Goal: Information Seeking & Learning: Understand process/instructions

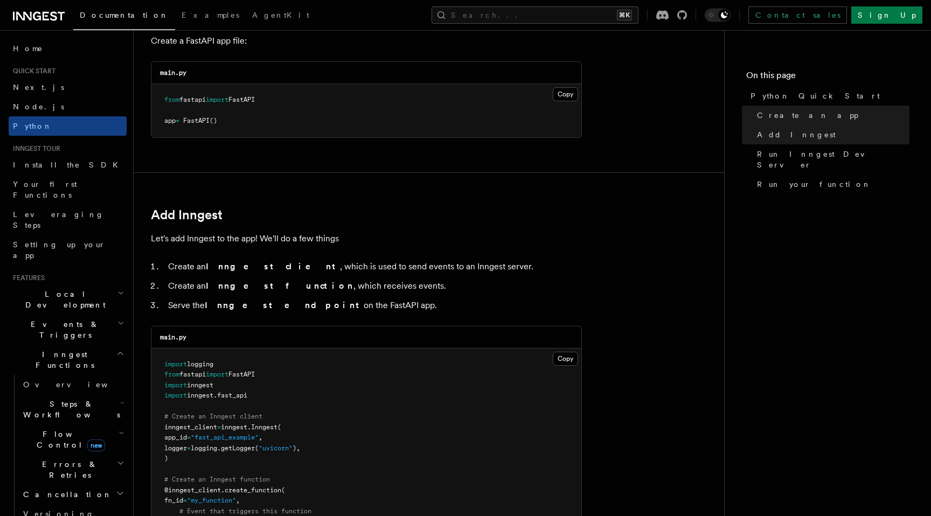
scroll to position [11, 0]
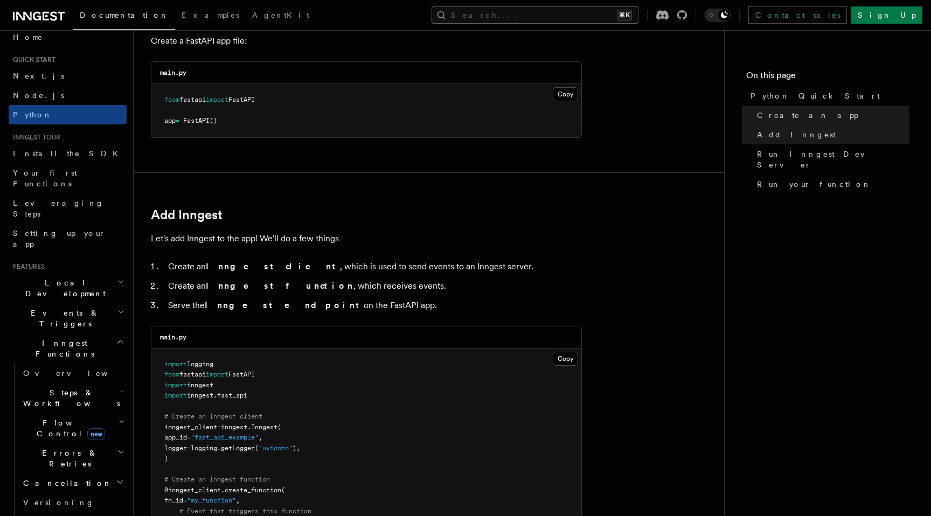
click at [538, 13] on button "Search... ⌘K" at bounding box center [535, 14] width 207 height 17
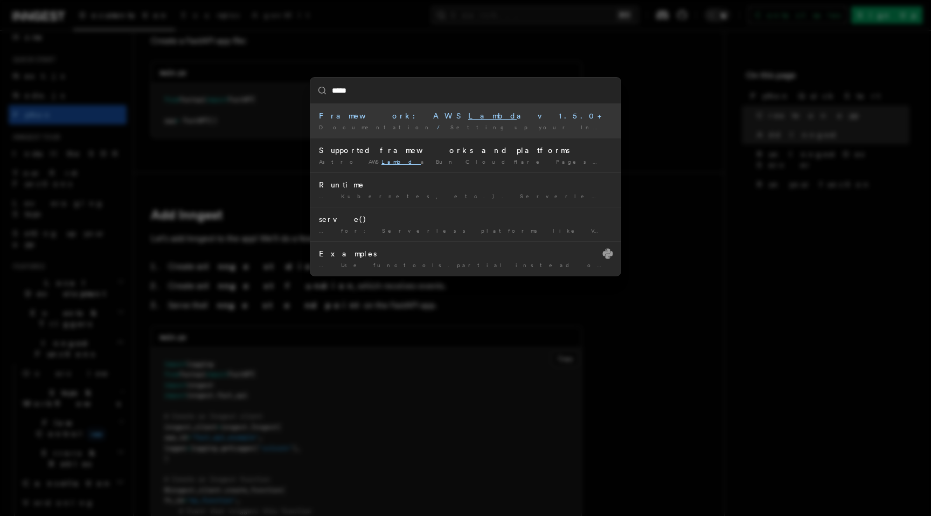
type input "*****"
click at [506, 31] on div "***** Framework: AWS Lambd a v1.5.0+ Documentation / Setting up your Inngest ap…" at bounding box center [465, 258] width 931 height 516
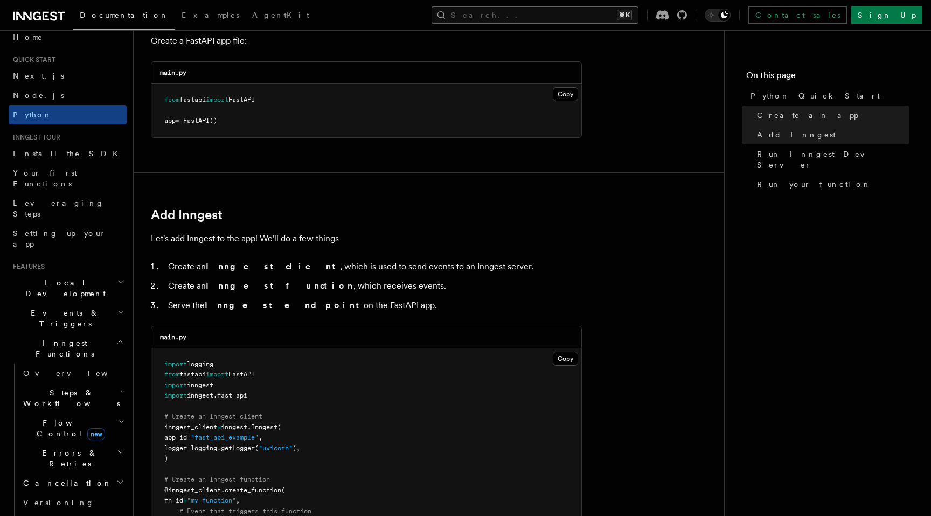
click at [571, 16] on button "Search... ⌘K" at bounding box center [535, 14] width 207 height 17
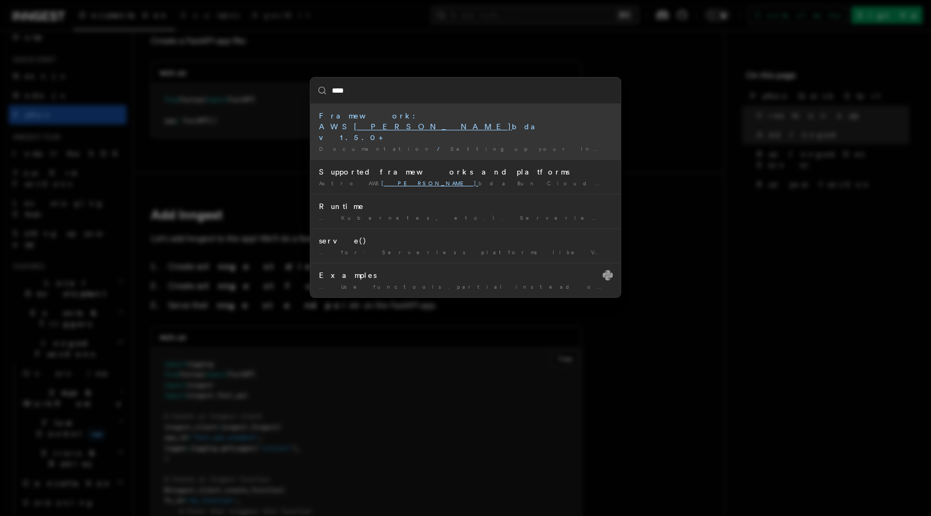
type input "*****"
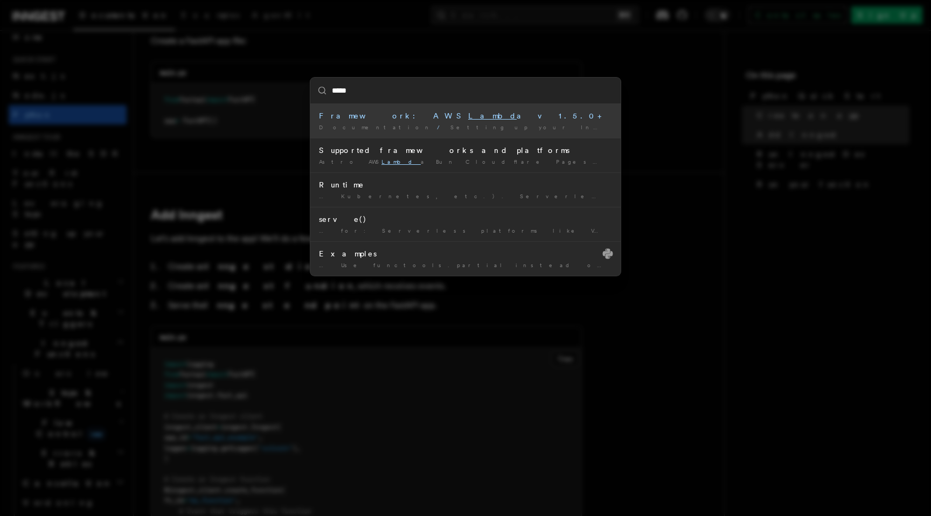
click at [679, 124] on span "Supported frameworks and platforms" at bounding box center [813, 127] width 268 height 6
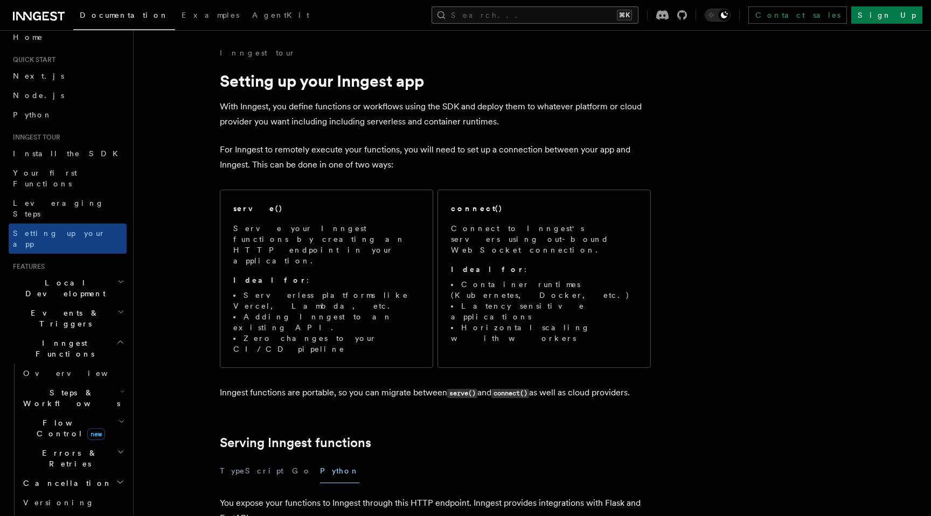
click at [576, 18] on button "Search... ⌘K" at bounding box center [535, 14] width 207 height 17
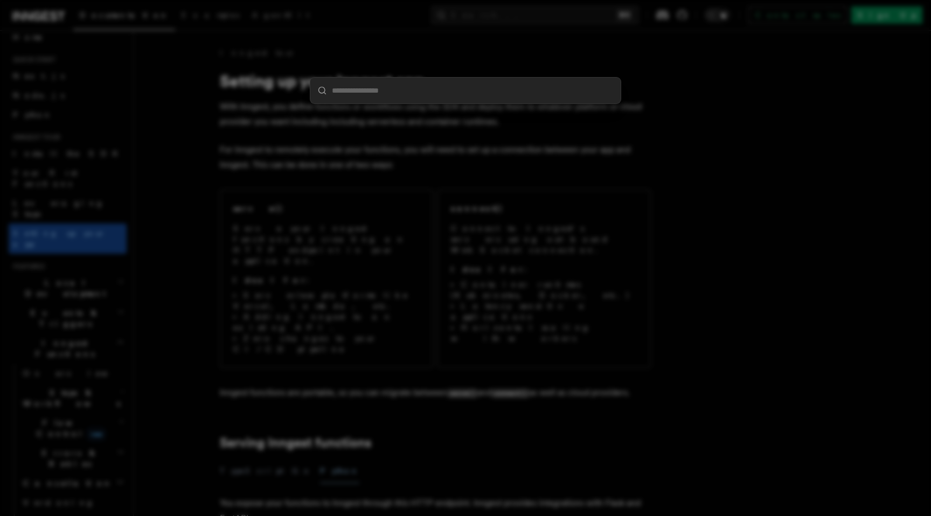
click at [618, 196] on div at bounding box center [465, 258] width 931 height 516
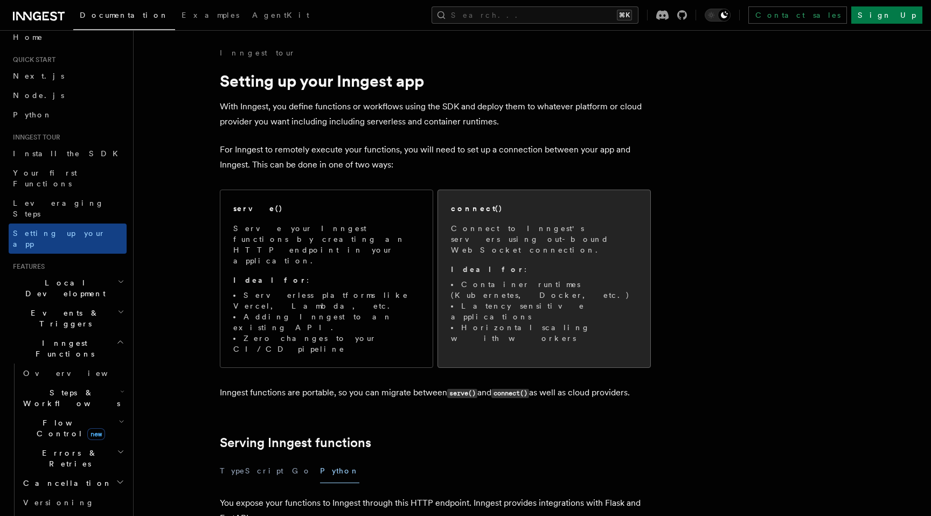
click at [562, 237] on p "Connect to Inngest's servers using out-bound WebSocket connection." at bounding box center [544, 239] width 186 height 32
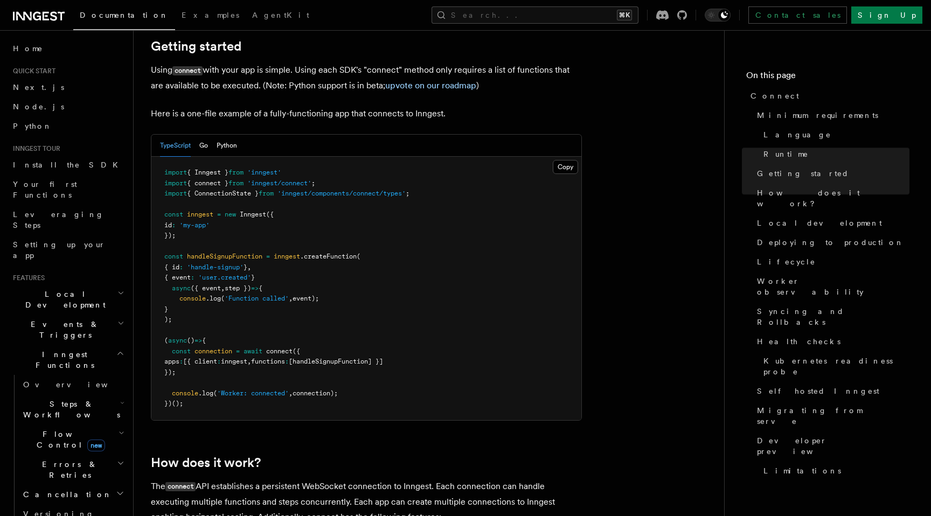
scroll to position [733, 0]
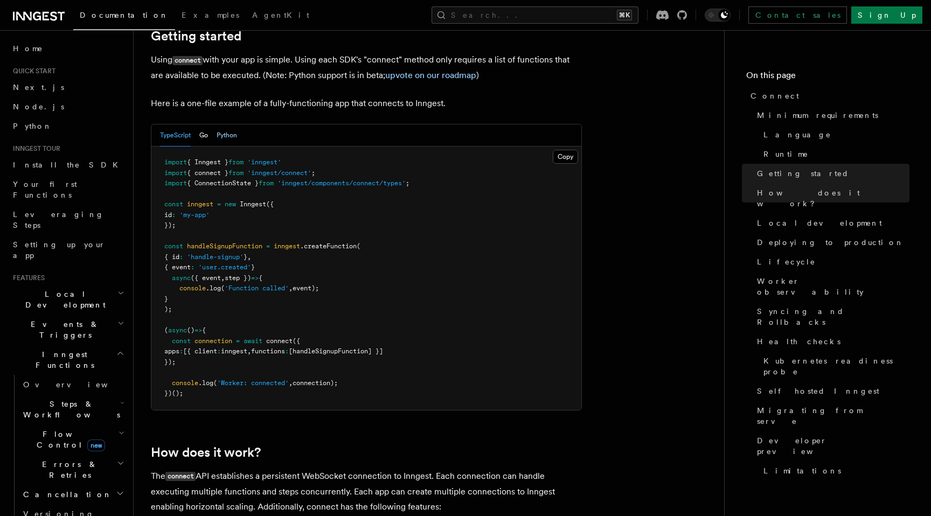
click at [229, 125] on button "Python" at bounding box center [227, 136] width 20 height 22
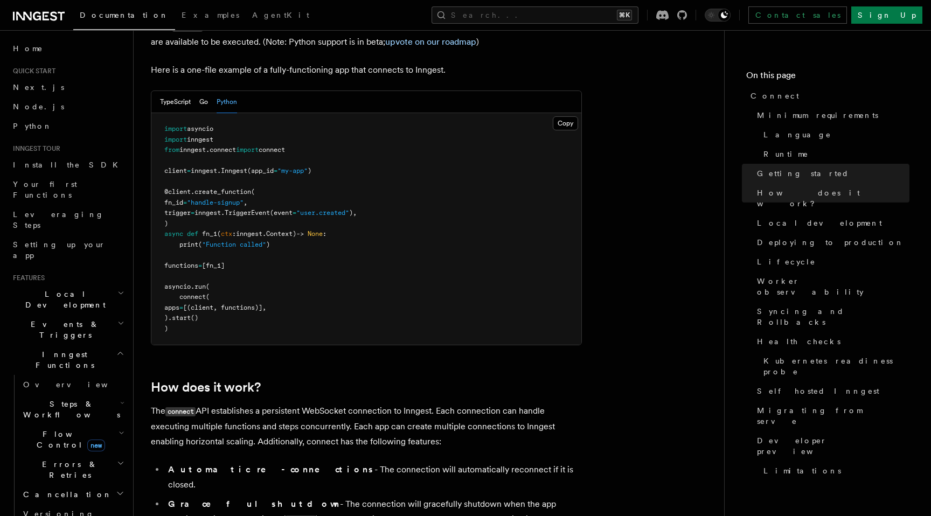
scroll to position [767, 0]
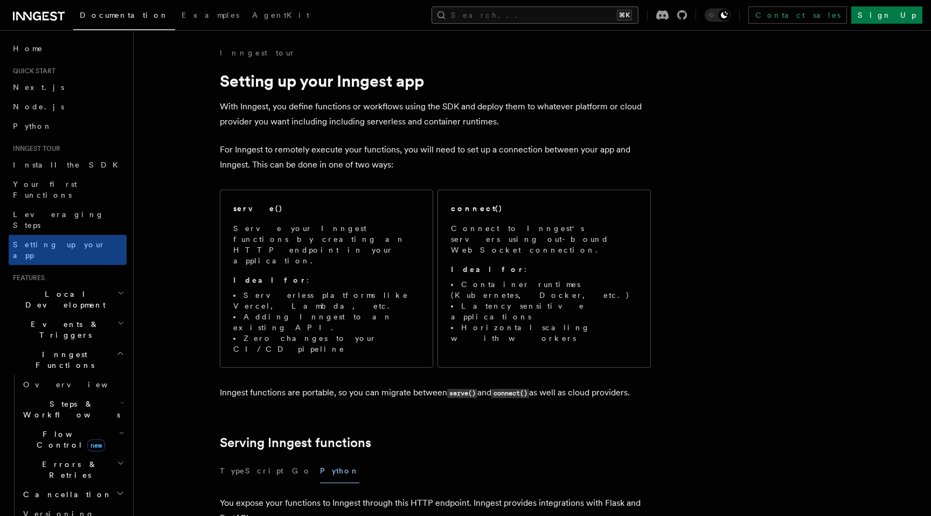
click at [564, 18] on button "Search... ⌘K" at bounding box center [535, 14] width 207 height 17
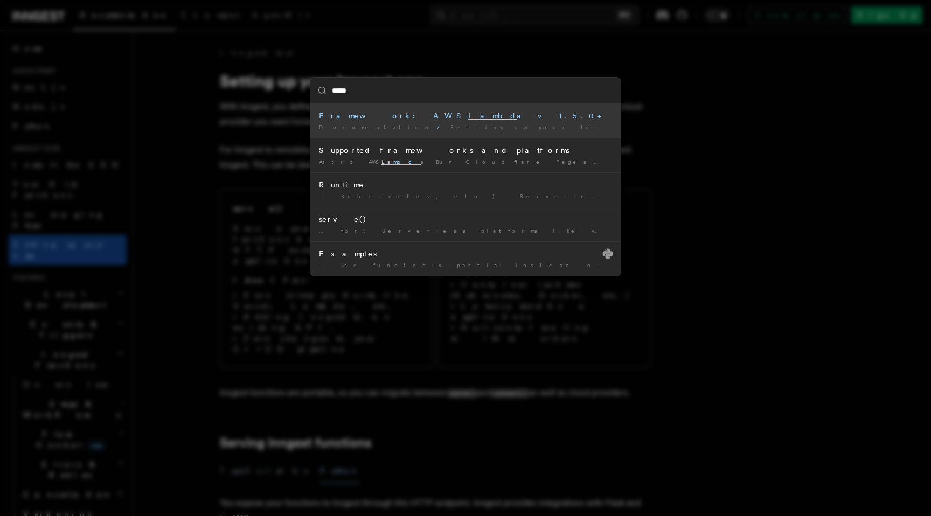
type input "******"
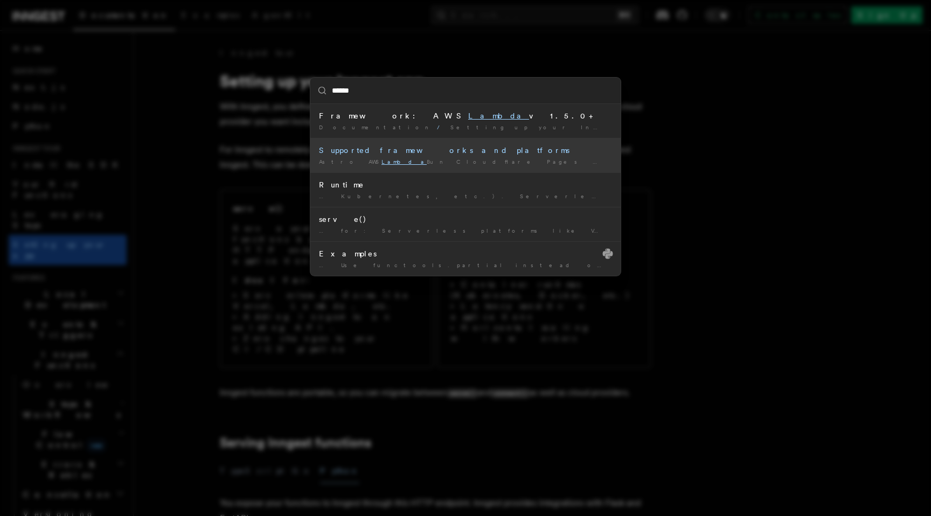
click at [530, 165] on div "Astro AWS Lambda Bun Cloudflare Pages Cloudflare Workers DigitalOcean …" at bounding box center [465, 162] width 293 height 8
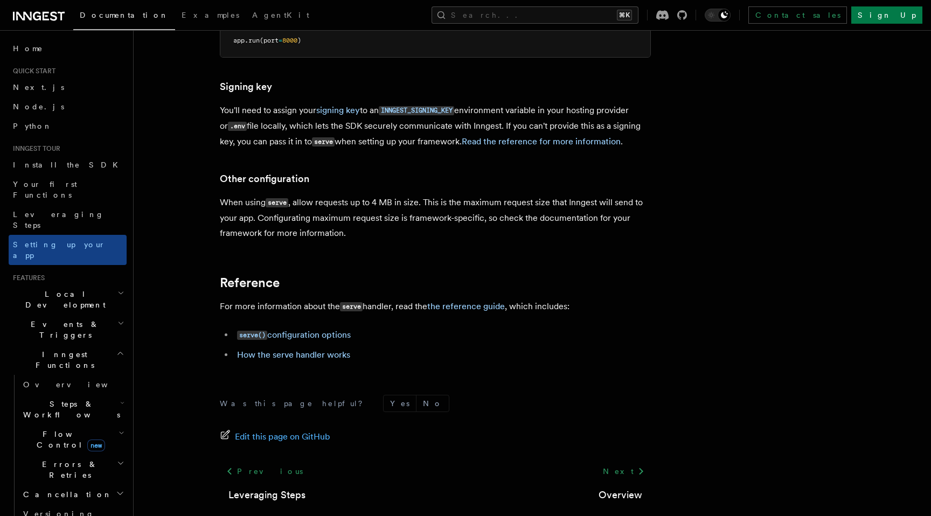
scroll to position [770, 0]
click at [329, 328] on link "serve() configuration options" at bounding box center [294, 333] width 114 height 10
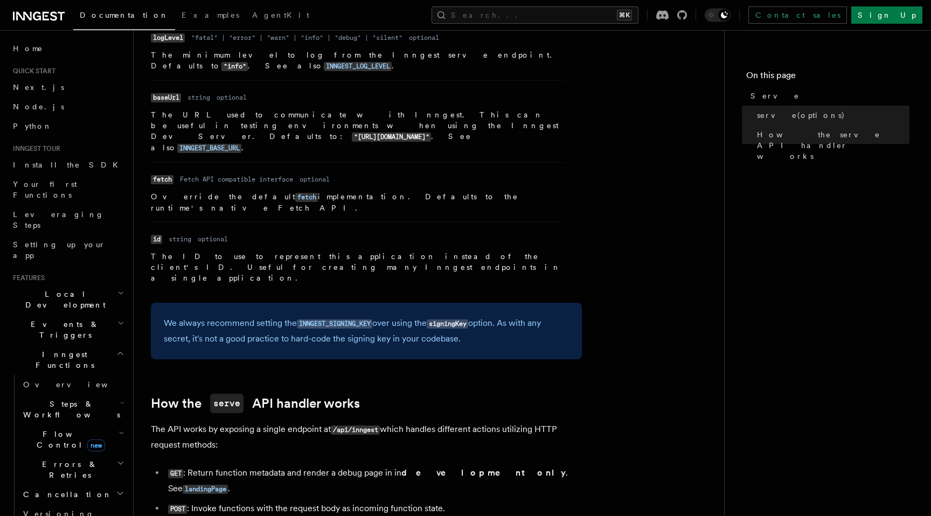
scroll to position [908, 0]
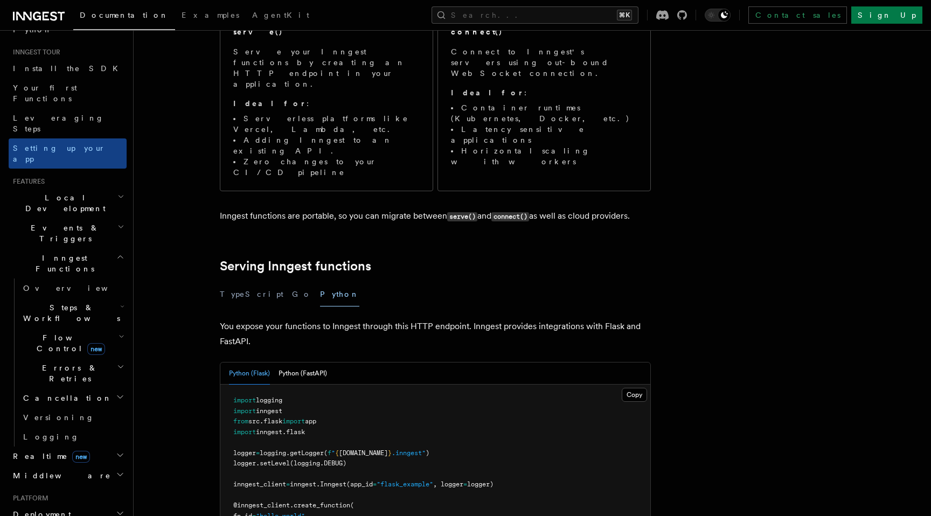
scroll to position [211, 0]
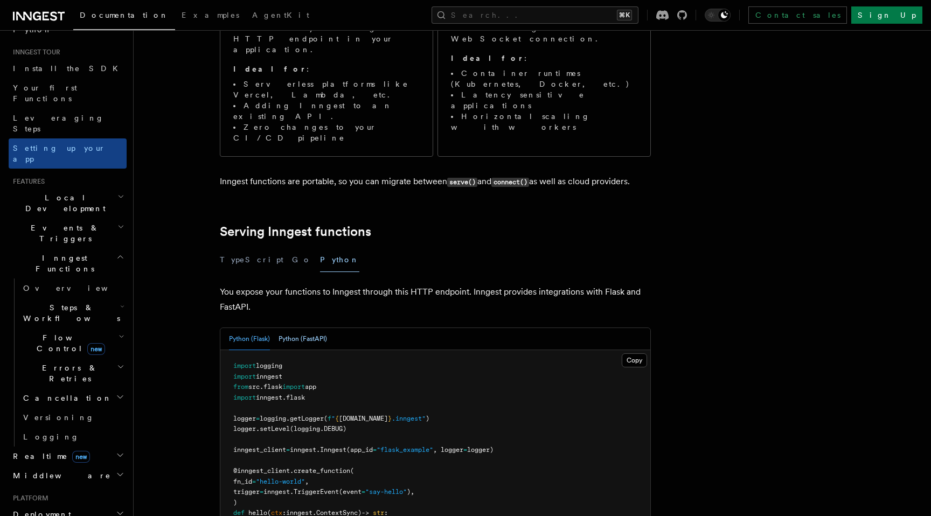
click at [311, 328] on button "Python (FastAPI)" at bounding box center [303, 339] width 49 height 22
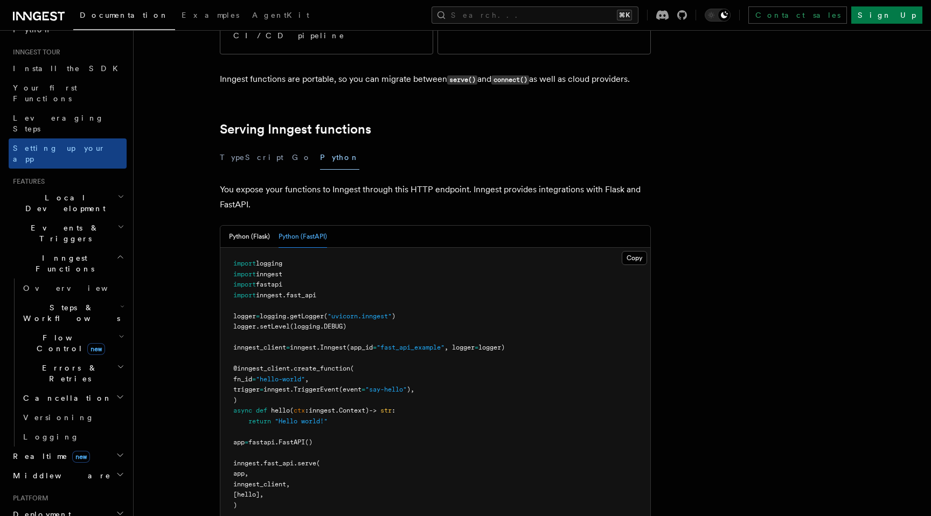
scroll to position [314, 0]
click at [559, 15] on button "Search... ⌘K" at bounding box center [535, 14] width 207 height 17
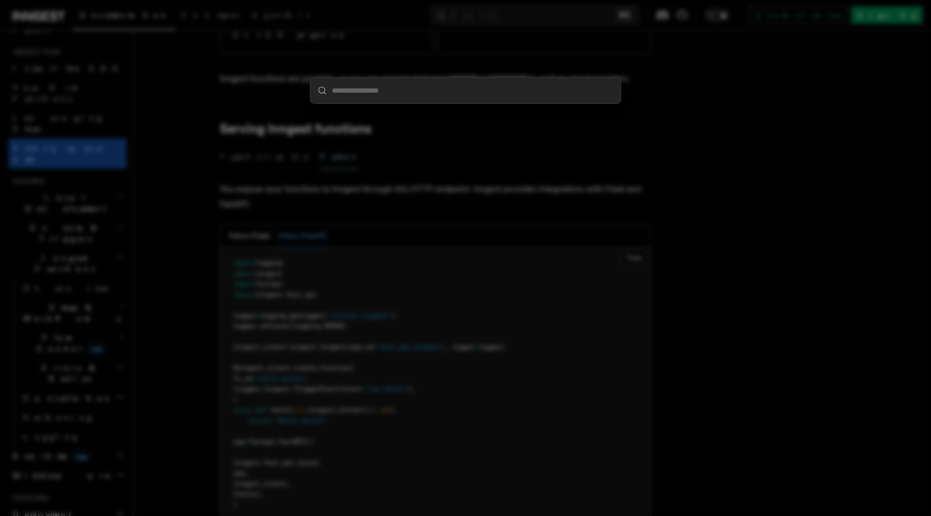
type input "**********"
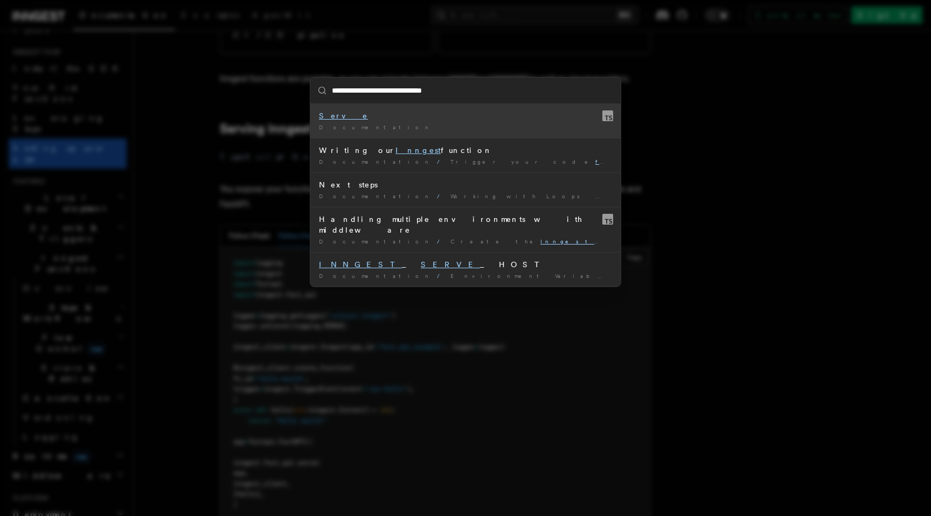
click at [493, 128] on div "Documentation /" at bounding box center [465, 127] width 293 height 8
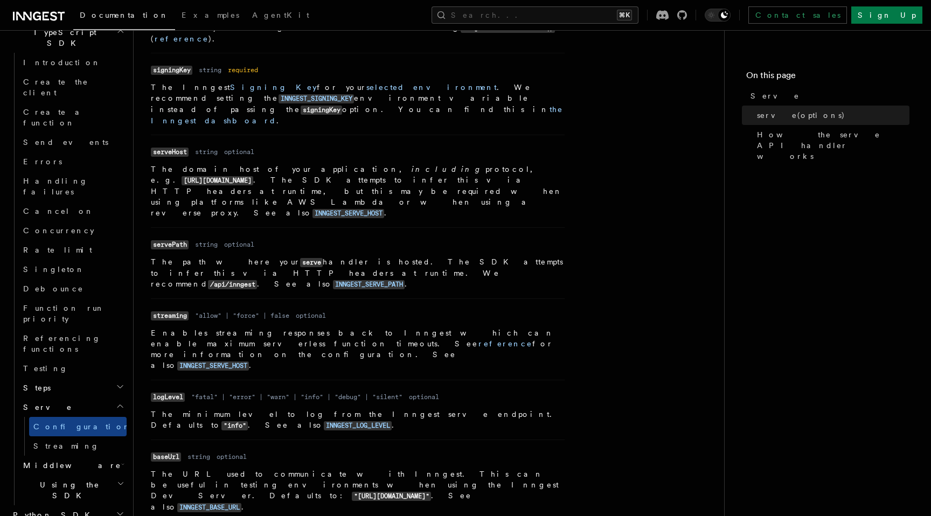
scroll to position [541, 0]
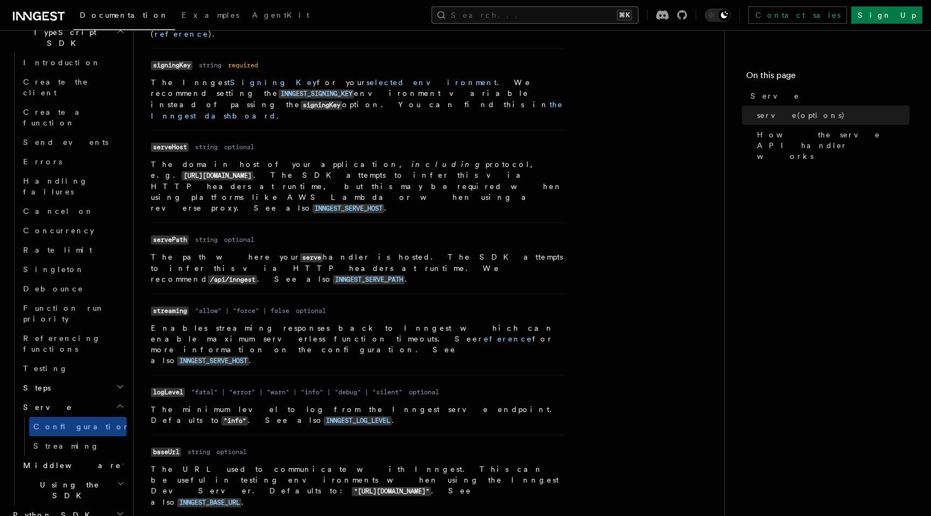
click at [582, 11] on button "Search... ⌘K" at bounding box center [535, 14] width 207 height 17
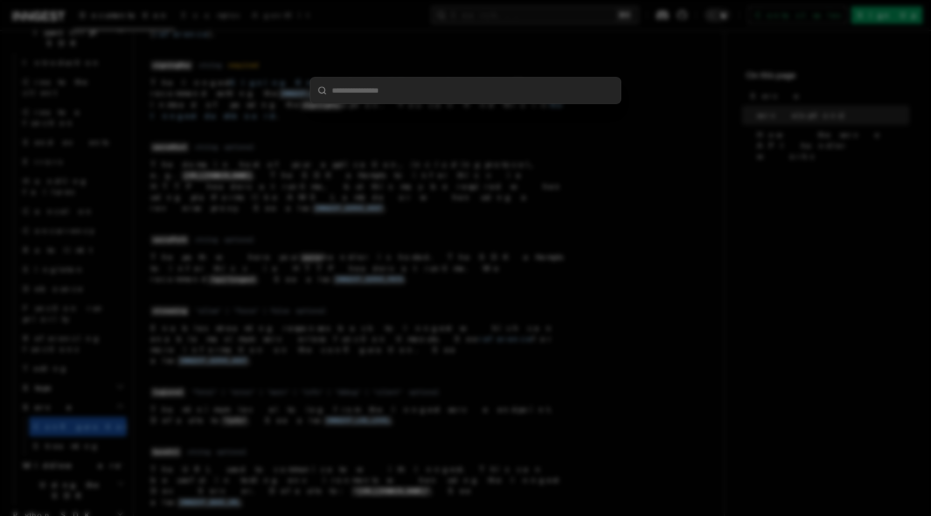
type input "**********"
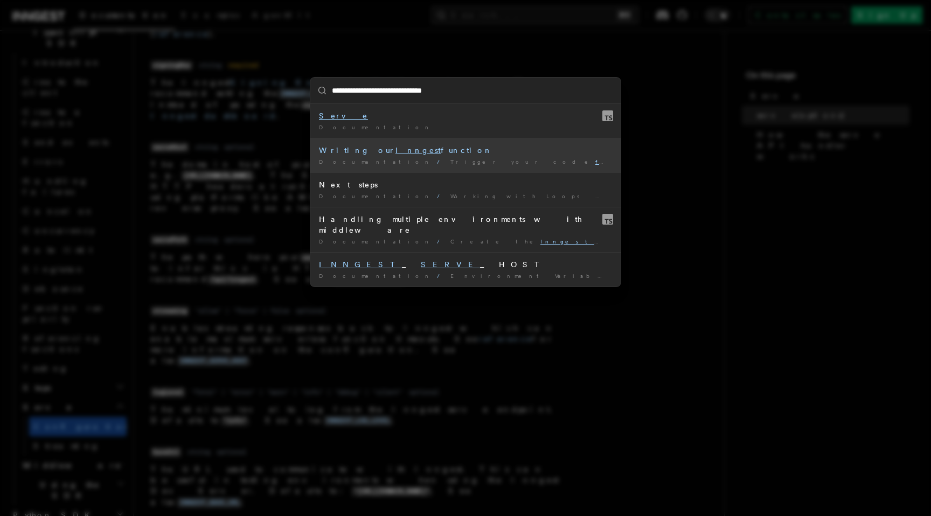
click at [449, 161] on div "Documentation / Trigger your code from Retool /" at bounding box center [465, 162] width 293 height 8
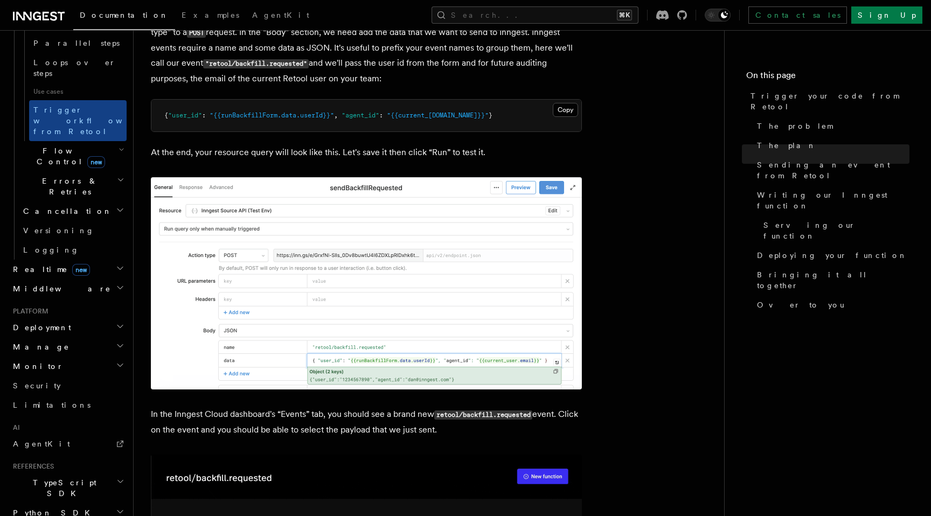
scroll to position [1178, 0]
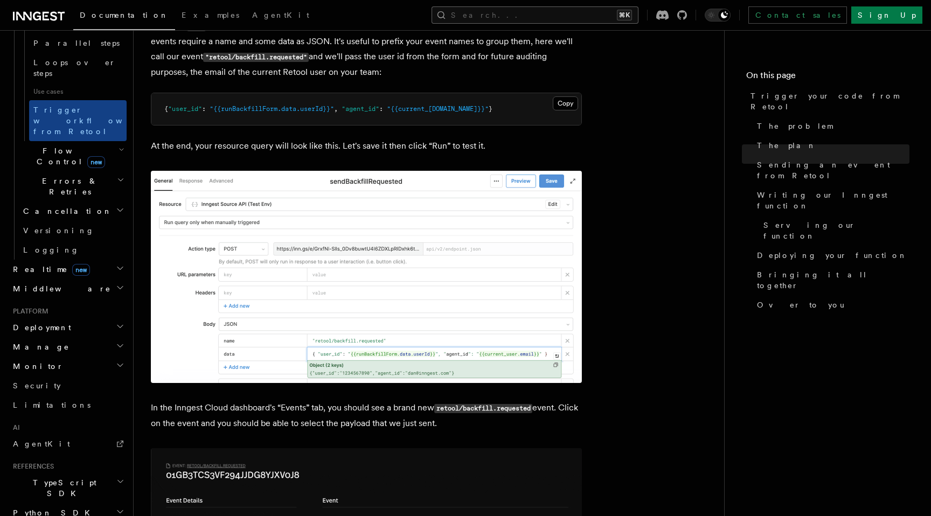
click at [552, 22] on button "Search... ⌘K" at bounding box center [535, 14] width 207 height 17
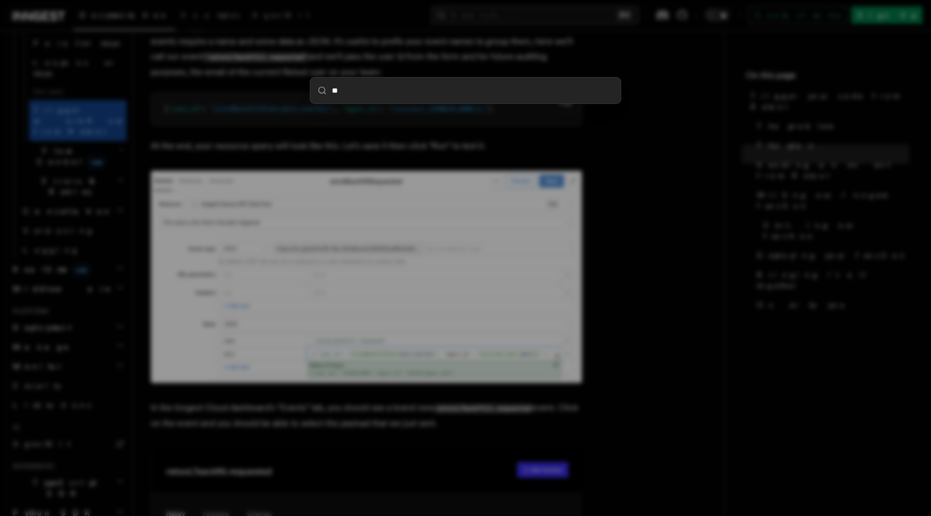
type input "***"
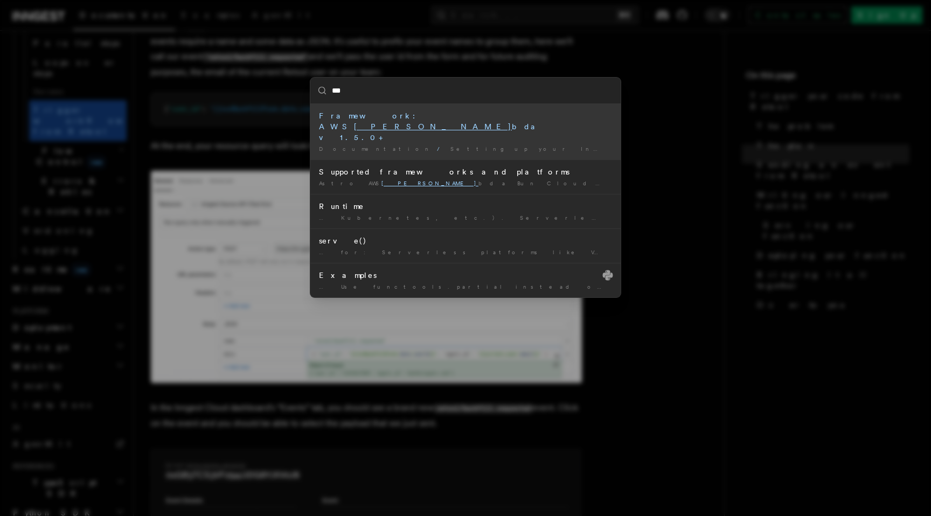
click at [679, 146] on span "Supported frameworks and platforms" at bounding box center [813, 149] width 268 height 6
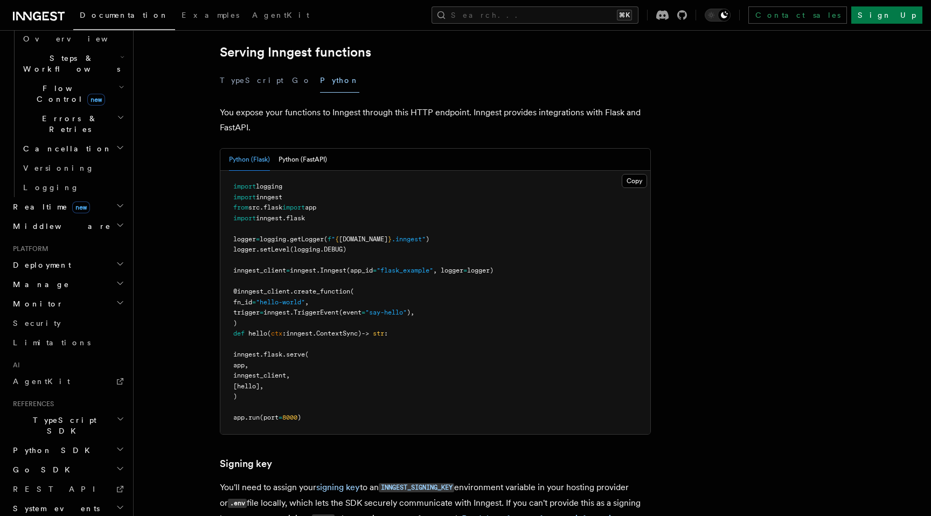
scroll to position [391, 0]
click at [320, 148] on button "Python (FastAPI)" at bounding box center [303, 159] width 49 height 22
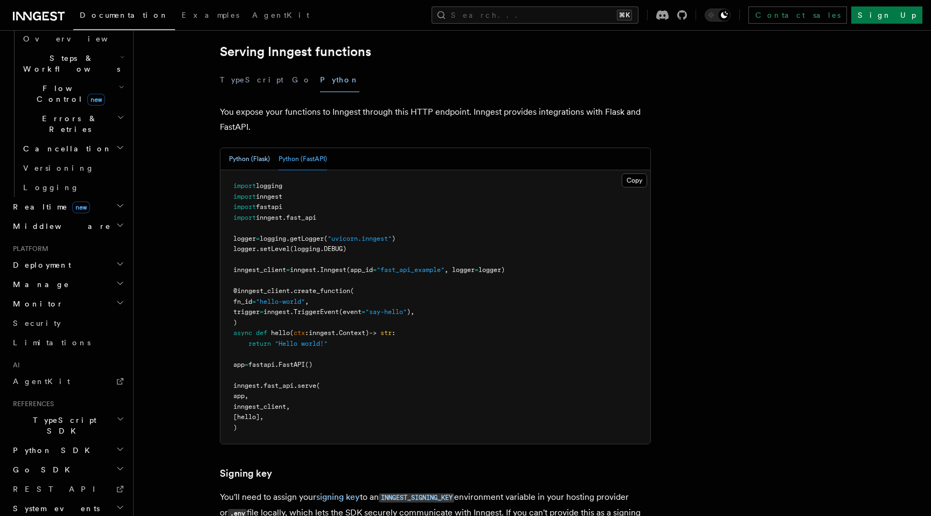
click at [250, 148] on button "Python (Flask)" at bounding box center [249, 159] width 41 height 22
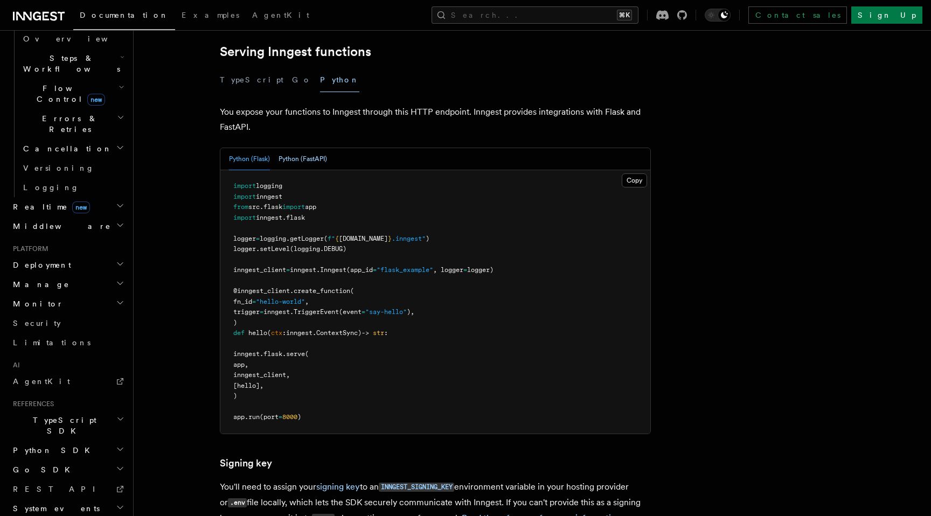
click at [295, 148] on button "Python (FastAPI)" at bounding box center [303, 159] width 49 height 22
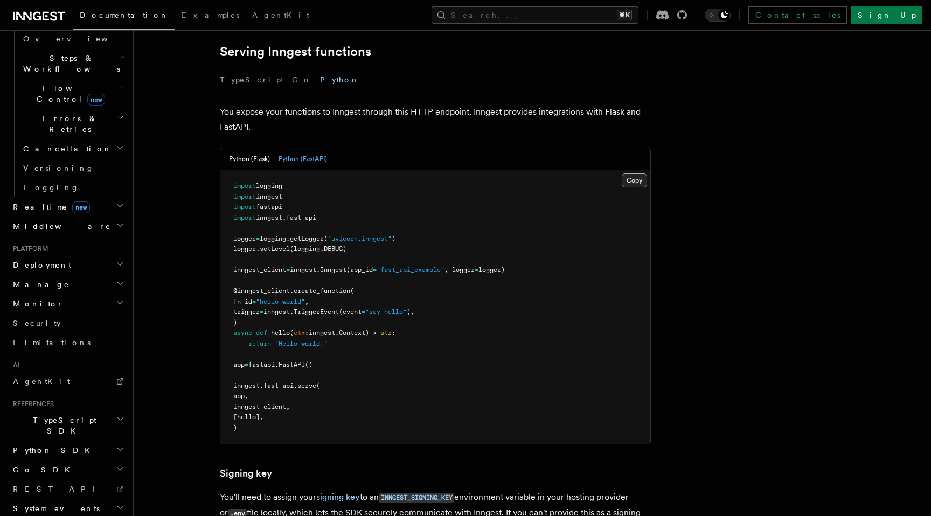
click at [637, 174] on button "Copy Copied" at bounding box center [634, 181] width 25 height 14
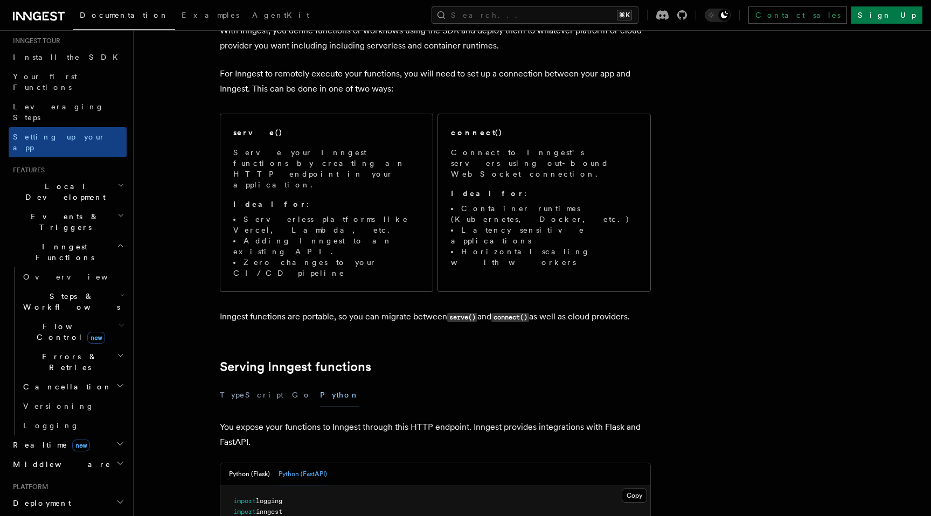
scroll to position [0, 0]
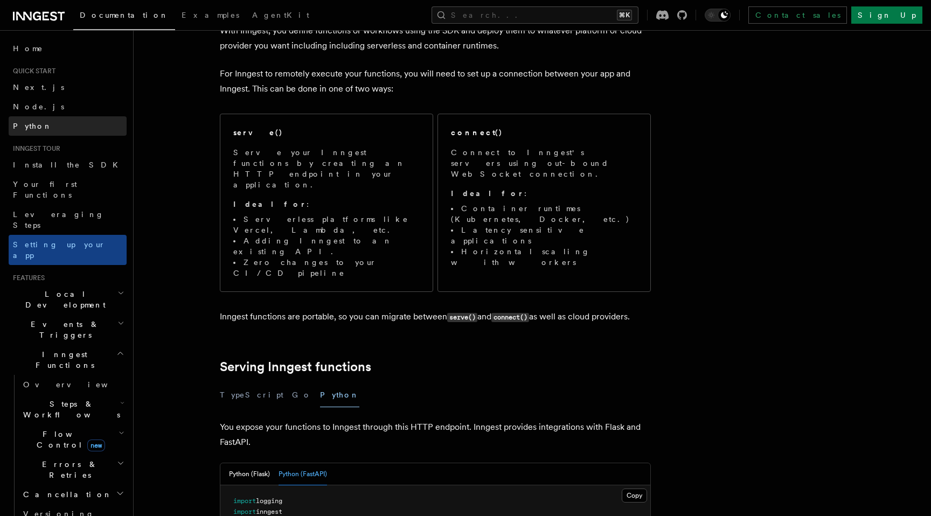
click at [57, 123] on link "Python" at bounding box center [68, 125] width 118 height 19
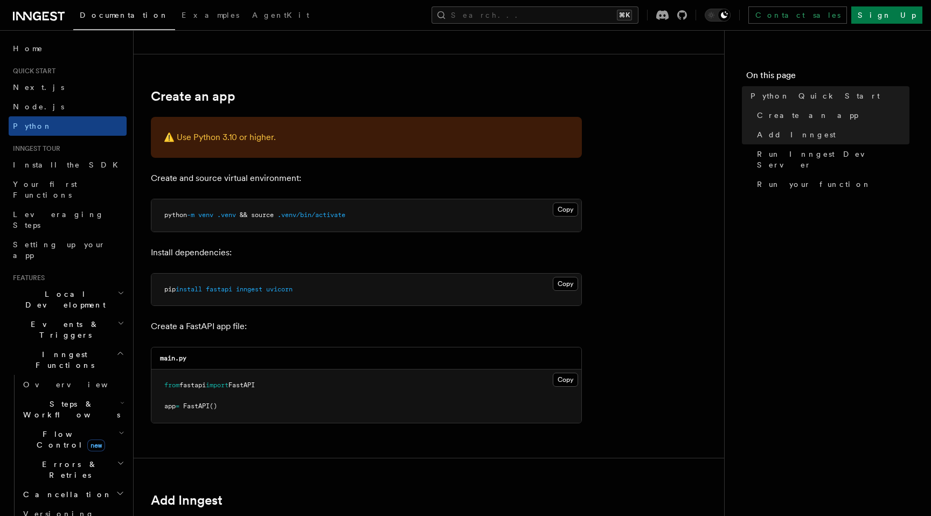
scroll to position [195, 0]
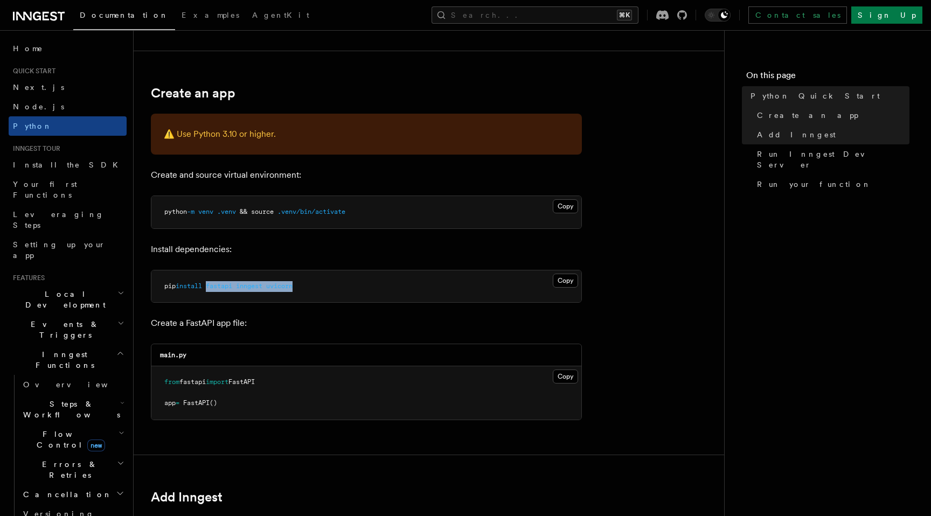
drag, startPoint x: 212, startPoint y: 288, endPoint x: 310, endPoint y: 293, distance: 98.8
click at [310, 293] on pre "pip install fastapi inngest uvicorn" at bounding box center [366, 287] width 430 height 32
copy span "fastapi inngest uvicorn"
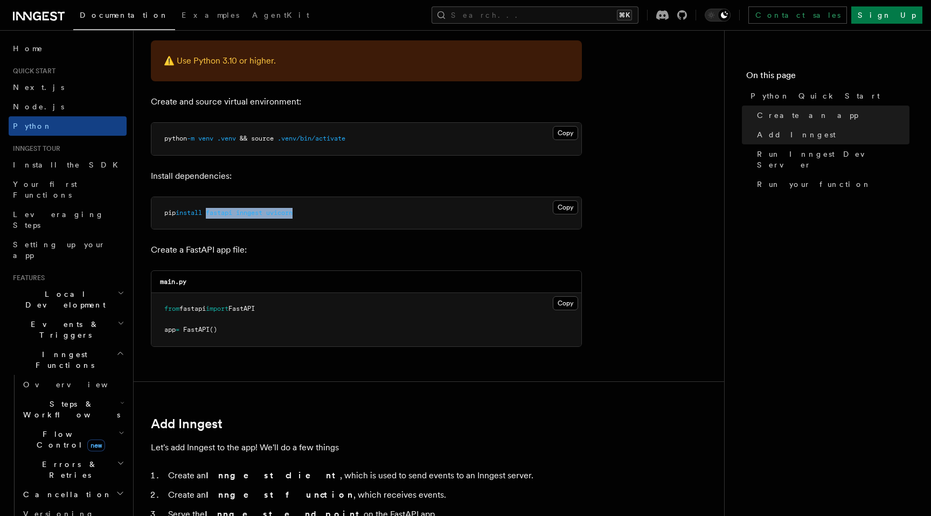
scroll to position [267, 0]
